Goal: Check status: Check status

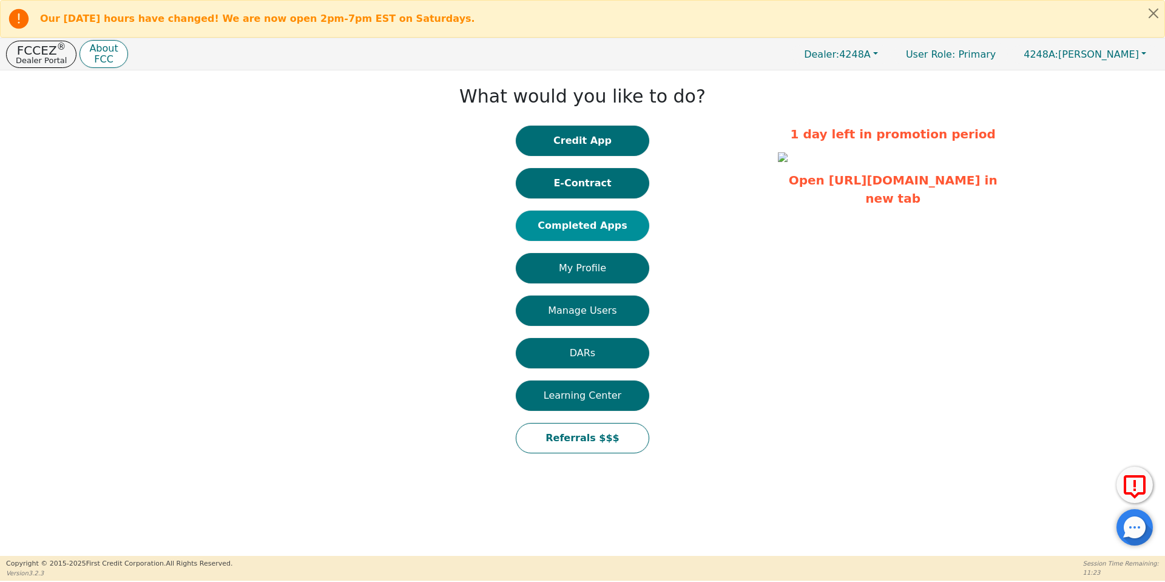
click at [586, 224] on button "Completed Apps" at bounding box center [582, 226] width 133 height 30
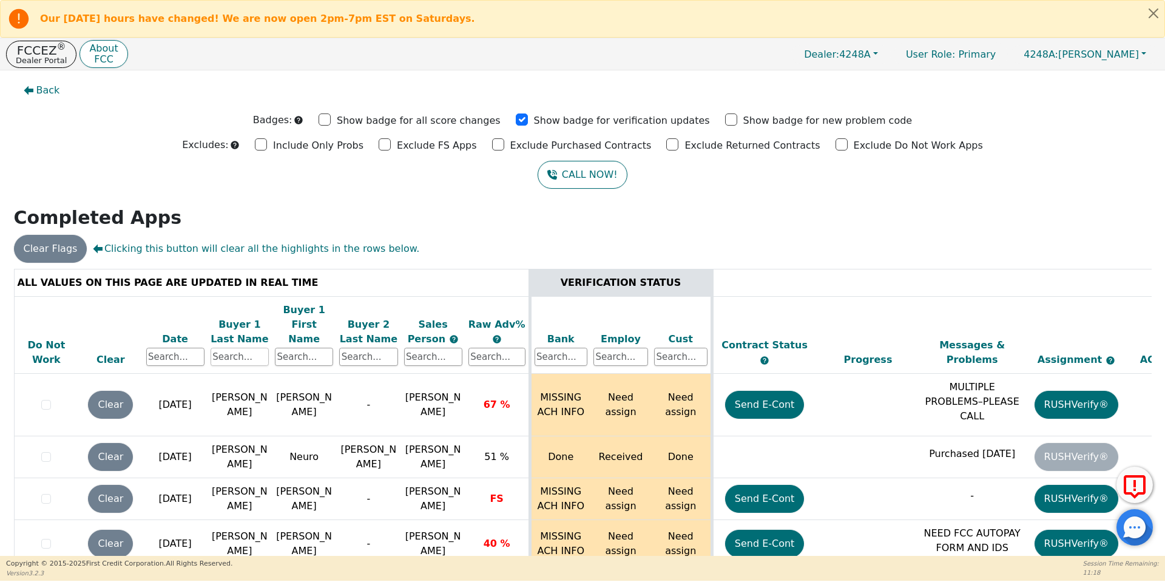
click at [253, 348] on input "text" at bounding box center [240, 357] width 58 height 18
click at [305, 348] on input "text" at bounding box center [304, 357] width 58 height 18
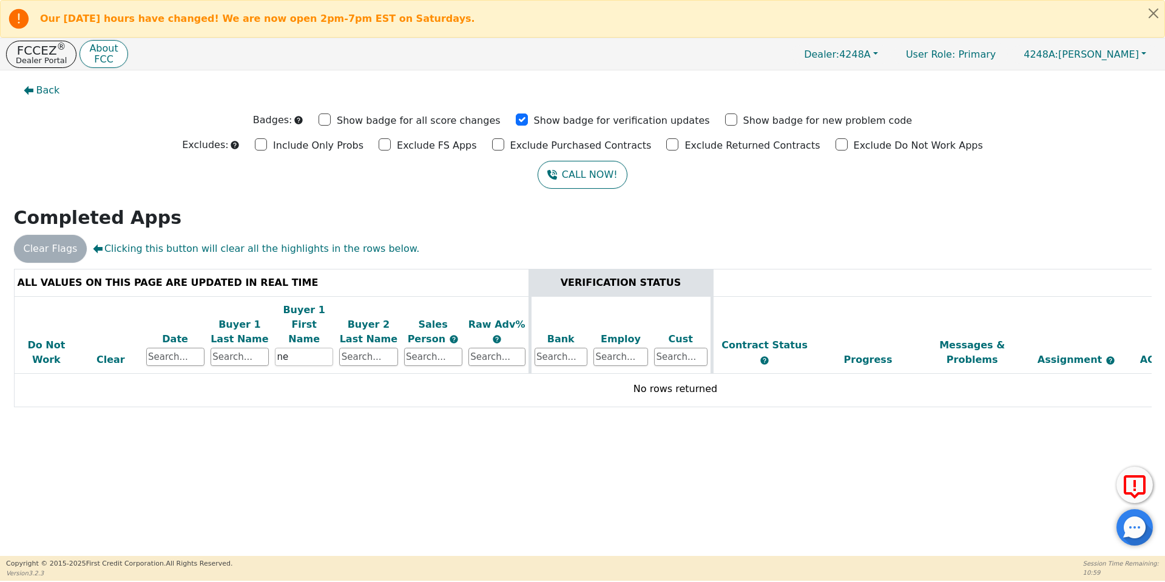
type input "n"
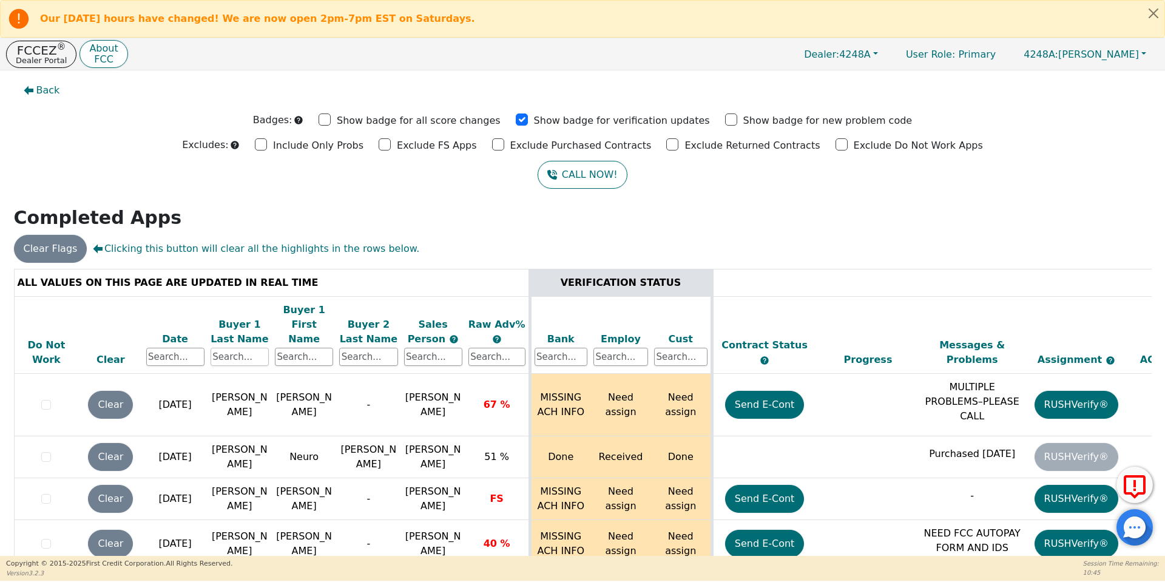
click at [252, 348] on input "text" at bounding box center [240, 357] width 58 height 18
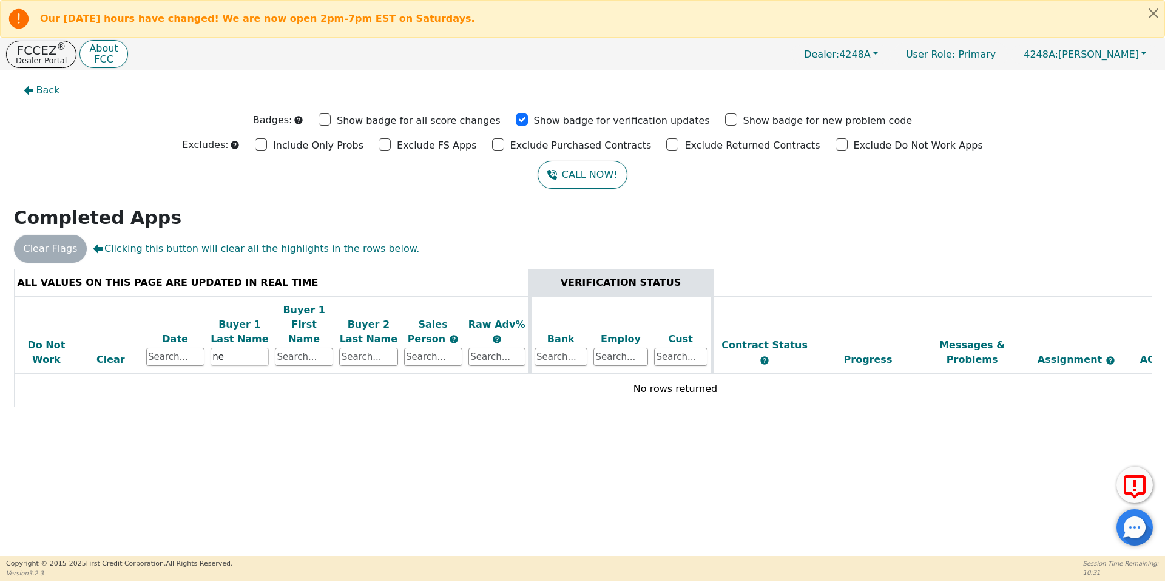
type input "n"
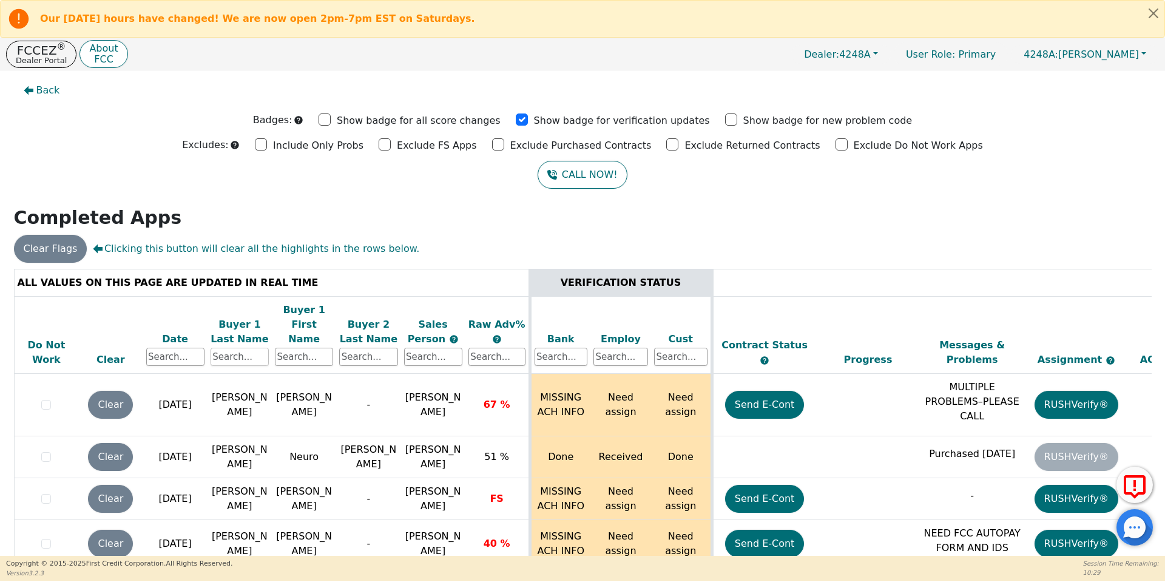
click at [249, 348] on input "text" at bounding box center [240, 357] width 58 height 18
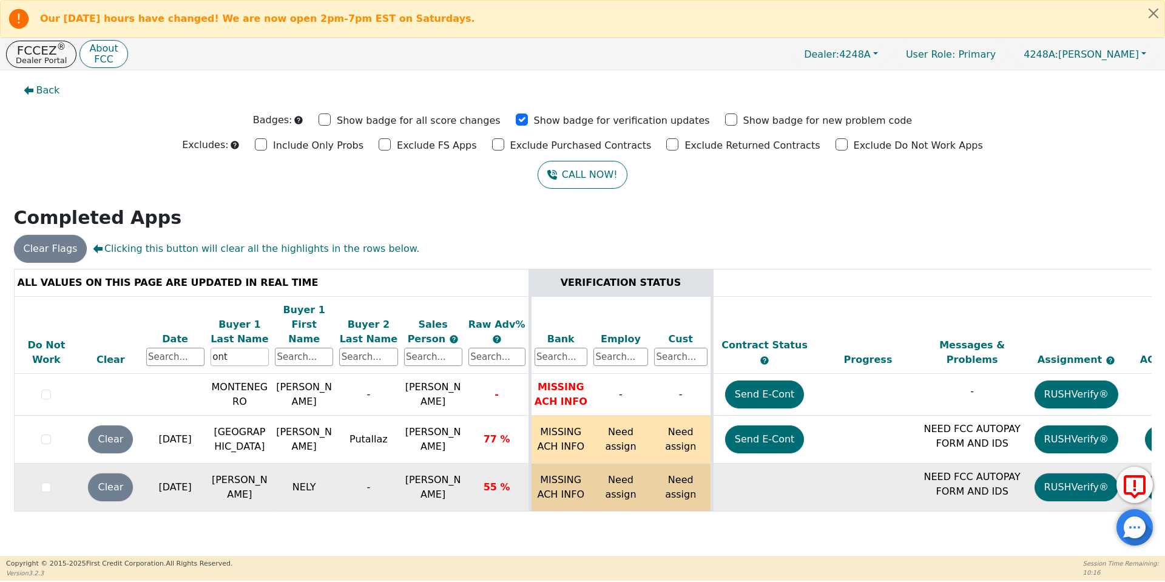
scroll to position [0, 186]
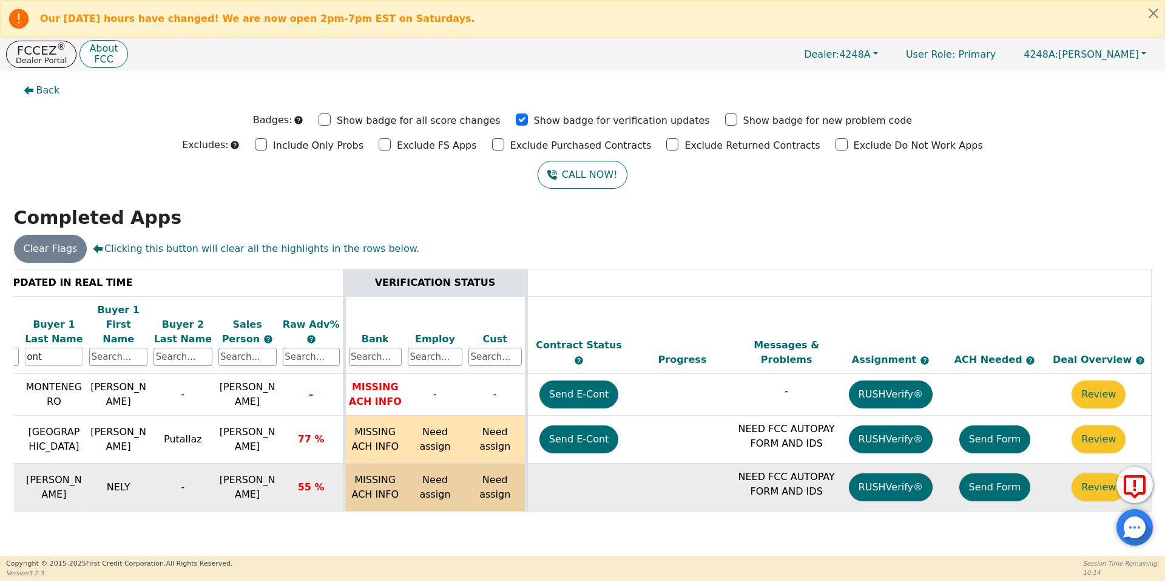
type input "ont"
click at [977, 473] on button "Send Form" at bounding box center [995, 487] width 72 height 28
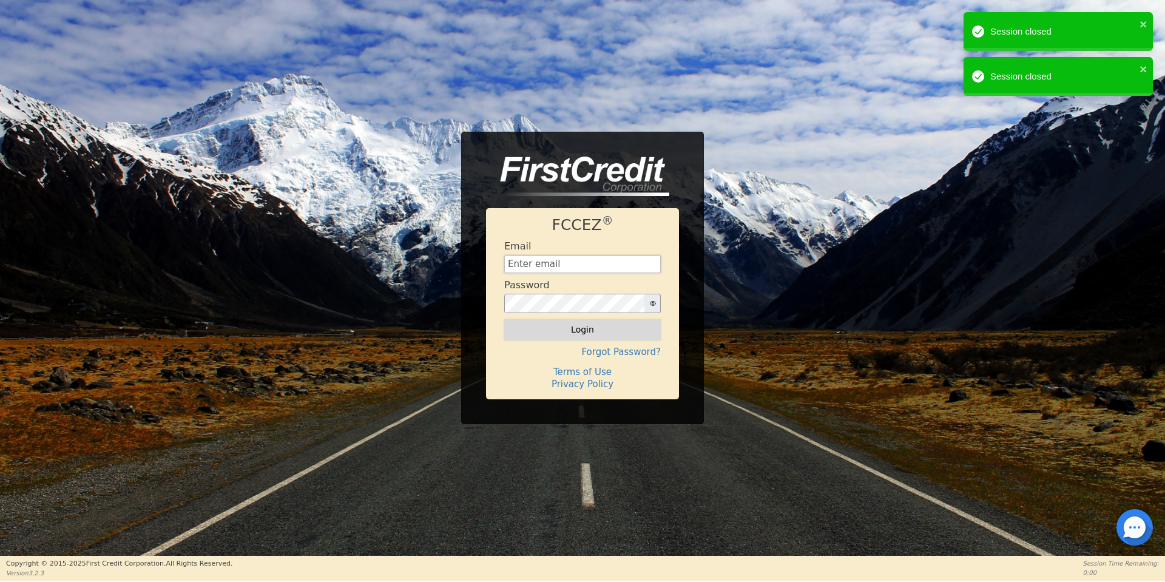
type input "[EMAIL_ADDRESS][DOMAIN_NAME]"
click at [592, 328] on button "Login" at bounding box center [582, 329] width 157 height 21
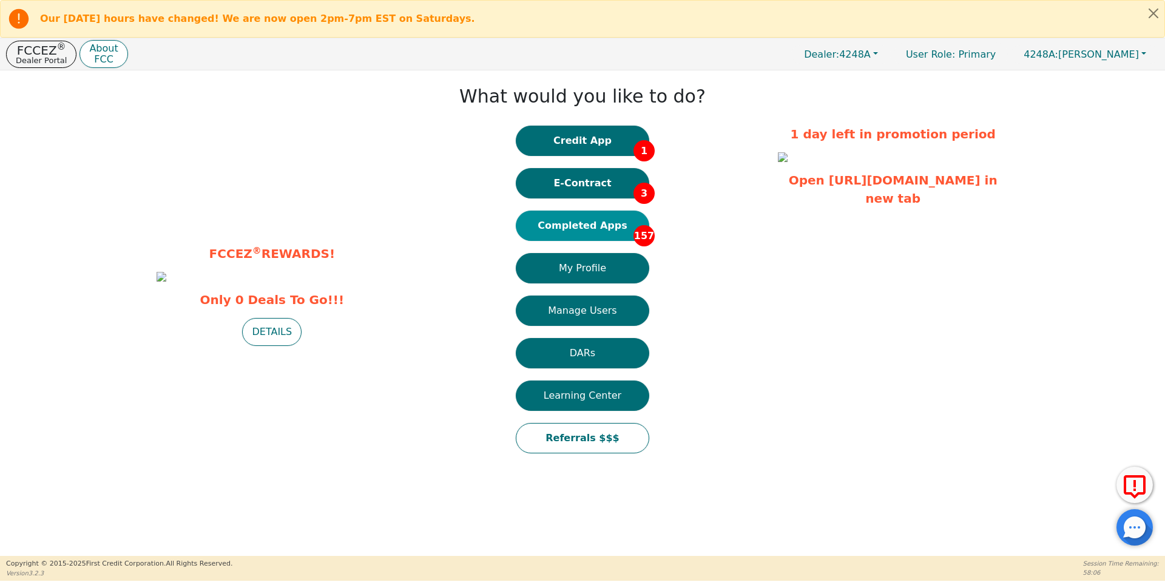
click at [577, 222] on button "Completed Apps 157" at bounding box center [582, 226] width 133 height 30
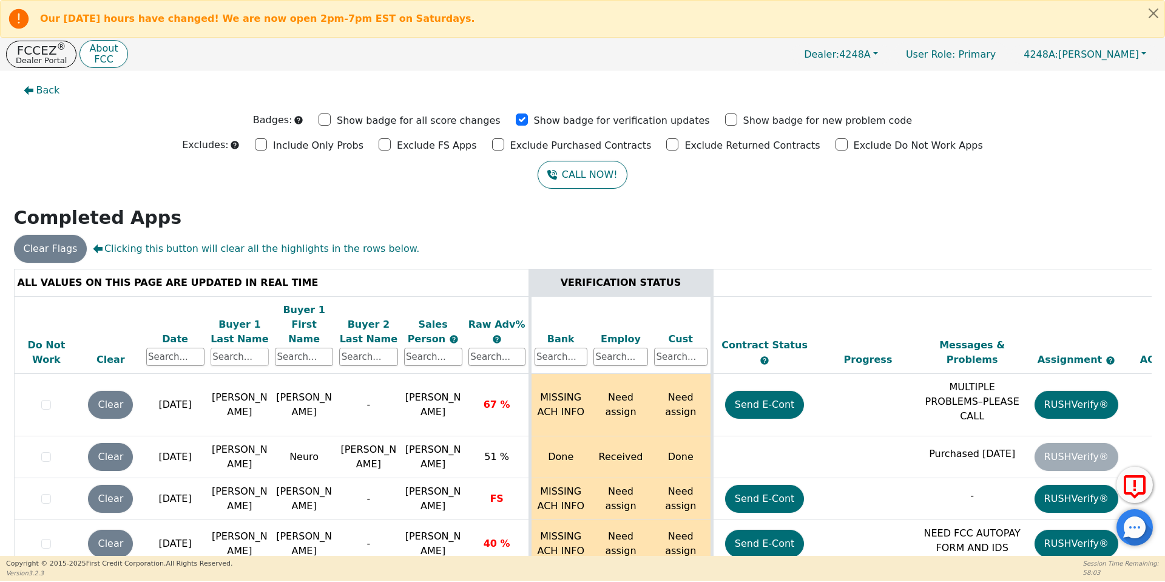
click at [251, 348] on input "text" at bounding box center [240, 357] width 58 height 18
type input "wells"
